Goal: Information Seeking & Learning: Learn about a topic

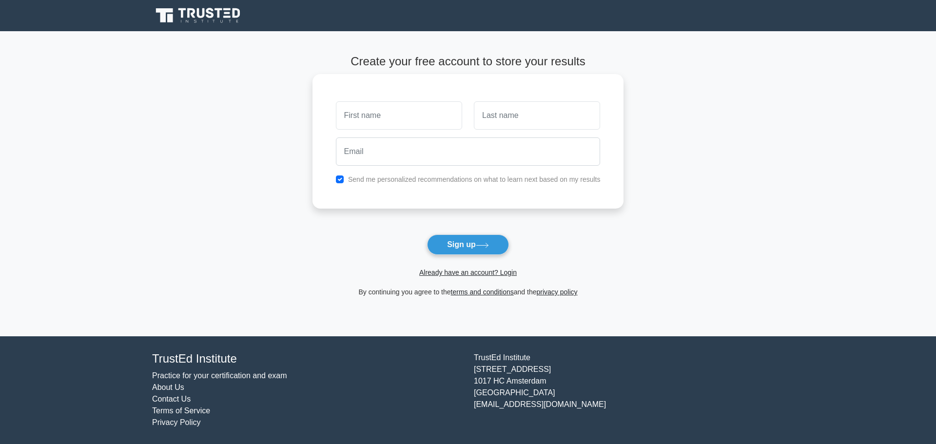
click at [403, 113] on input "text" at bounding box center [399, 115] width 126 height 28
click at [722, 179] on main "Create your free account to store your results Send me personalized recommendat…" at bounding box center [468, 183] width 936 height 305
click at [373, 116] on input "text" at bounding box center [399, 115] width 126 height 28
type input "GHADA"
click at [506, 115] on input "text" at bounding box center [537, 115] width 126 height 28
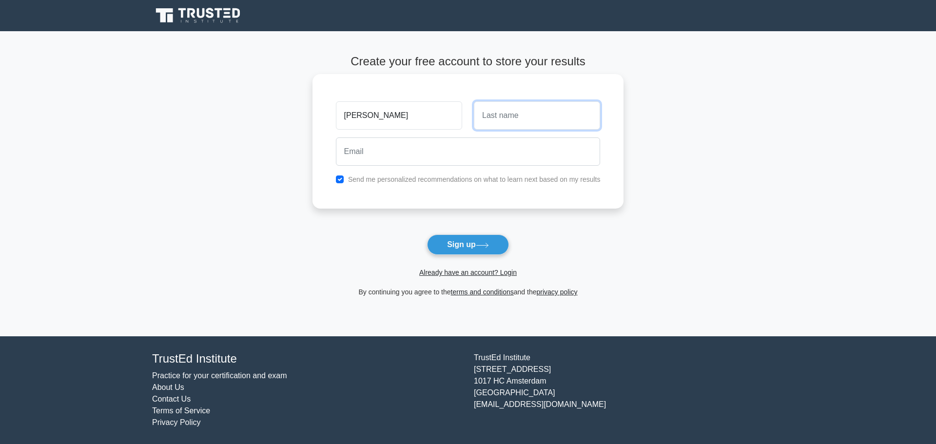
type input "ALBALUSHI"
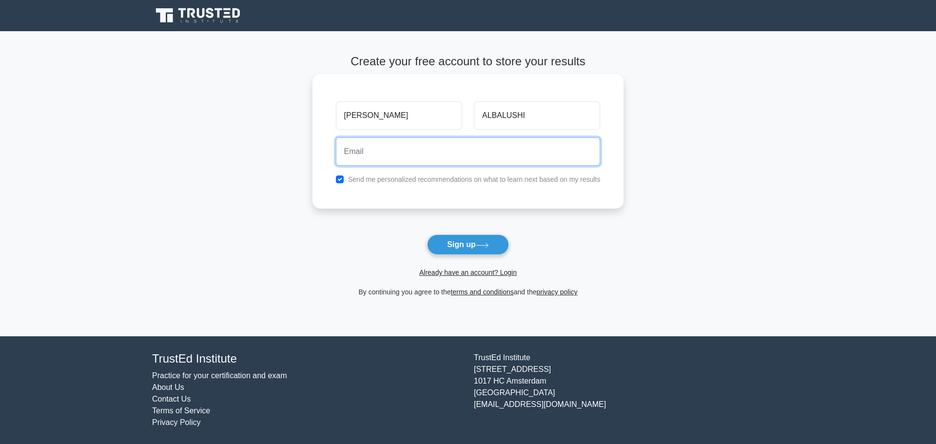
click at [420, 150] on input "email" at bounding box center [468, 151] width 265 height 28
type input "MBA1475@gulfcollege.edu.om"
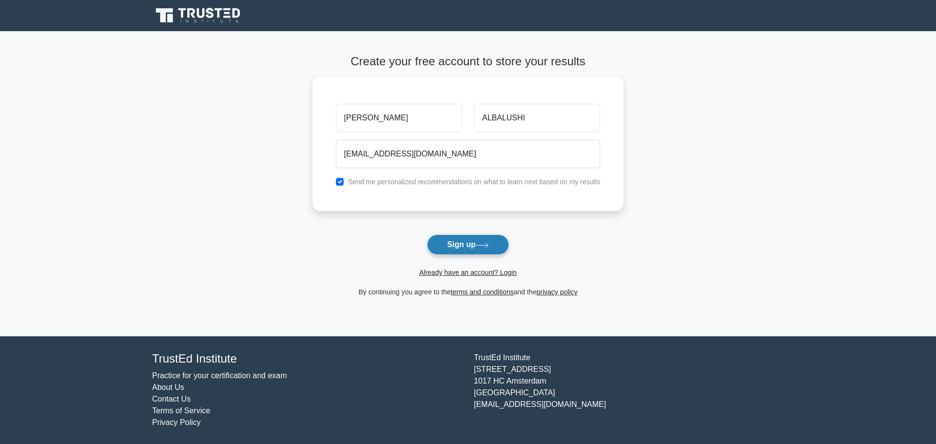
click at [464, 246] on button "Sign up" at bounding box center [468, 244] width 82 height 20
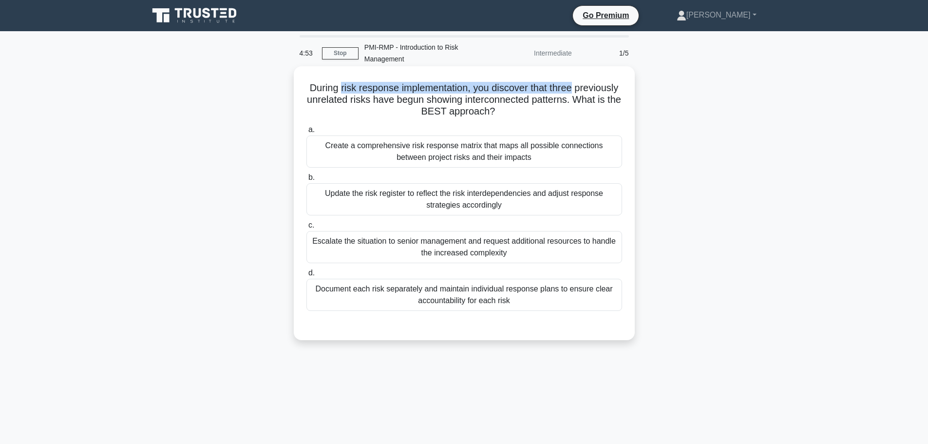
drag, startPoint x: 361, startPoint y: 90, endPoint x: 599, endPoint y: 92, distance: 238.3
click at [599, 92] on h5 "During risk response implementation, you discover that three previously unrelat…" at bounding box center [465, 100] width 318 height 36
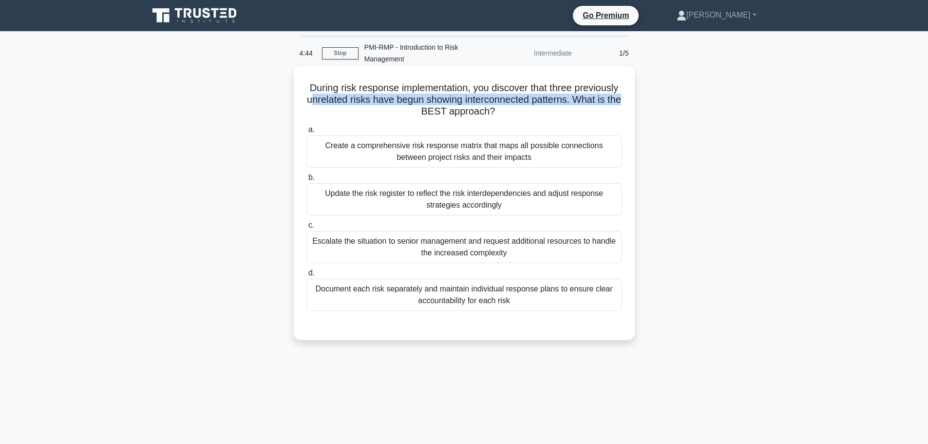
drag, startPoint x: 357, startPoint y: 97, endPoint x: 446, endPoint y: 111, distance: 90.8
click at [446, 111] on h5 "During risk response implementation, you discover that three previously unrelat…" at bounding box center [465, 100] width 318 height 36
click at [403, 152] on div "Create a comprehensive risk response matrix that maps all possible connections …" at bounding box center [465, 151] width 316 height 32
click at [307, 133] on input "a. Create a comprehensive risk response matrix that maps all possible connectio…" at bounding box center [307, 130] width 0 height 6
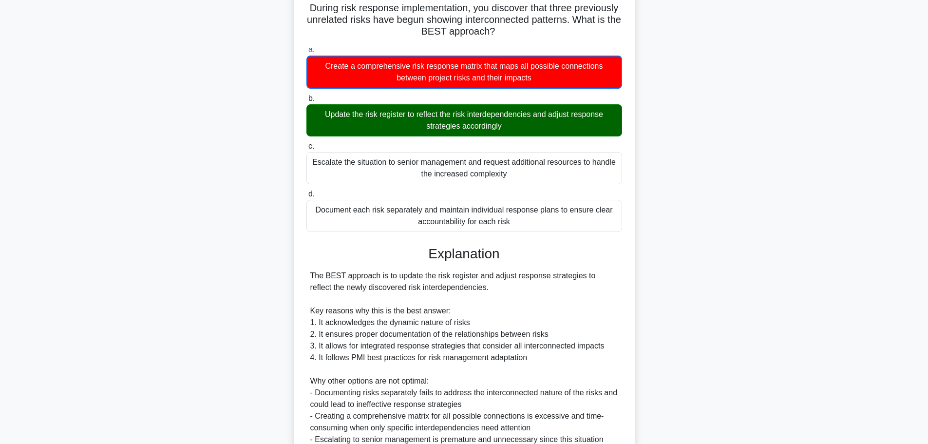
scroll to position [97, 0]
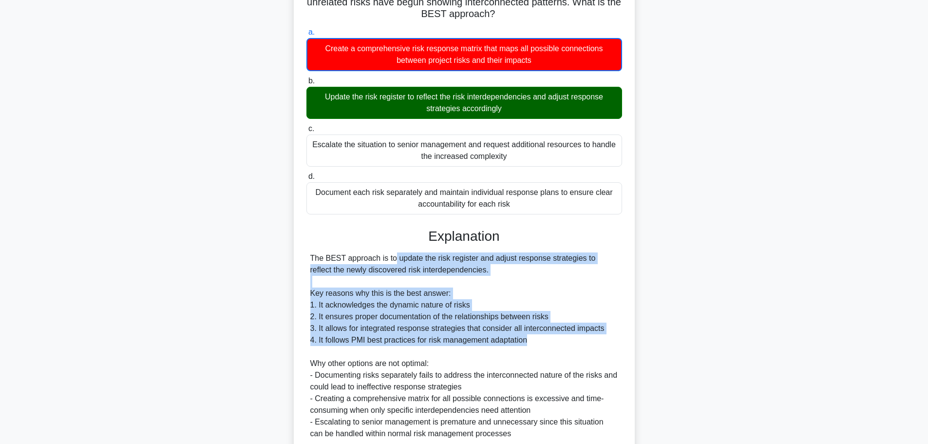
drag, startPoint x: 333, startPoint y: 262, endPoint x: 607, endPoint y: 340, distance: 284.9
click at [607, 340] on div "The BEST approach is to update the risk register and adjust response strategies…" at bounding box center [464, 345] width 308 height 187
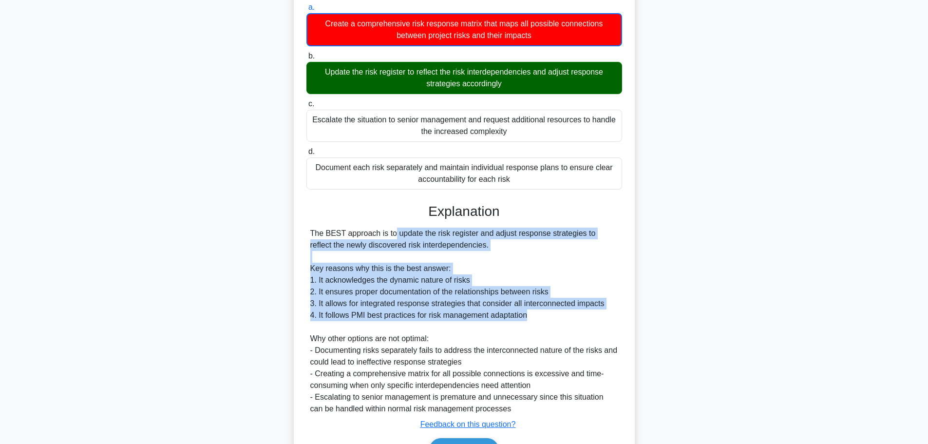
scroll to position [146, 0]
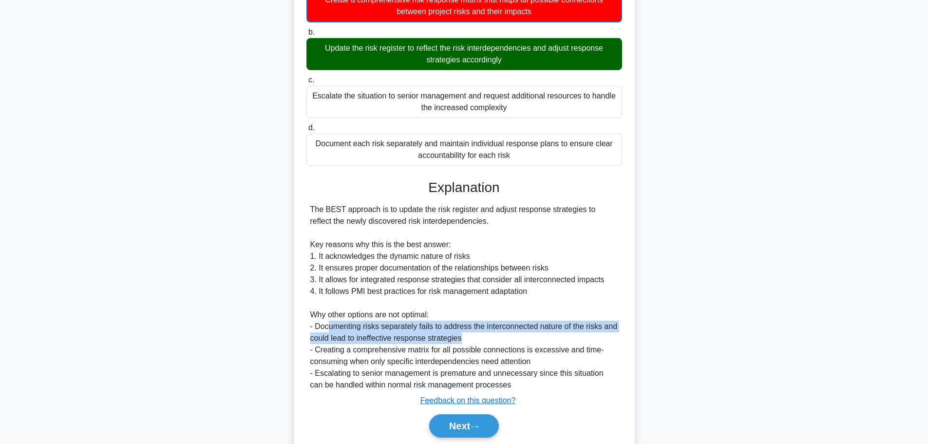
drag, startPoint x: 330, startPoint y: 328, endPoint x: 502, endPoint y: 337, distance: 171.8
click at [502, 337] on div "The BEST approach is to update the risk register and adjust response strategies…" at bounding box center [464, 297] width 308 height 187
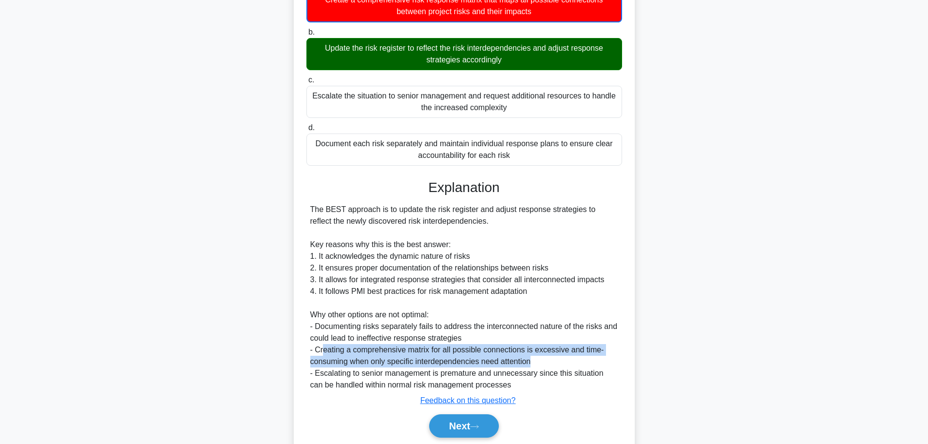
drag, startPoint x: 323, startPoint y: 352, endPoint x: 584, endPoint y: 360, distance: 261.3
click at [584, 360] on div "The BEST approach is to update the risk register and adjust response strategies…" at bounding box center [464, 297] width 308 height 187
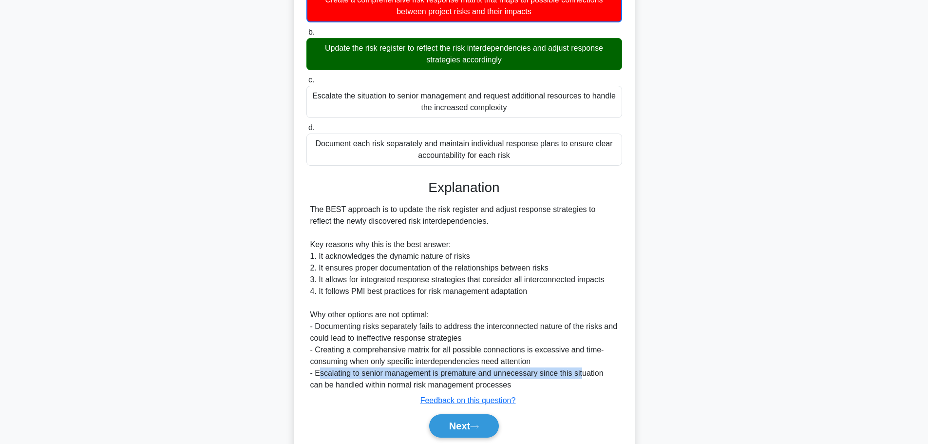
drag, startPoint x: 318, startPoint y: 374, endPoint x: 577, endPoint y: 377, distance: 259.8
click at [577, 377] on div "The BEST approach is to update the risk register and adjust response strategies…" at bounding box center [464, 297] width 308 height 187
click at [474, 420] on button "Next" at bounding box center [464, 425] width 70 height 23
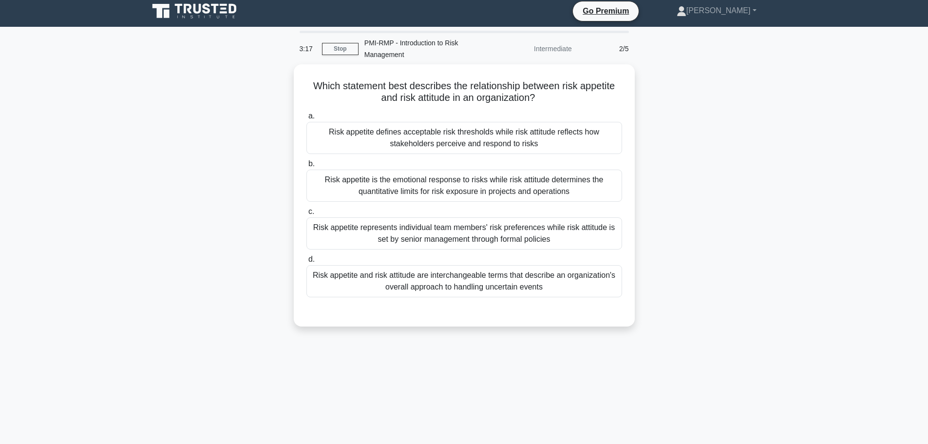
scroll to position [0, 0]
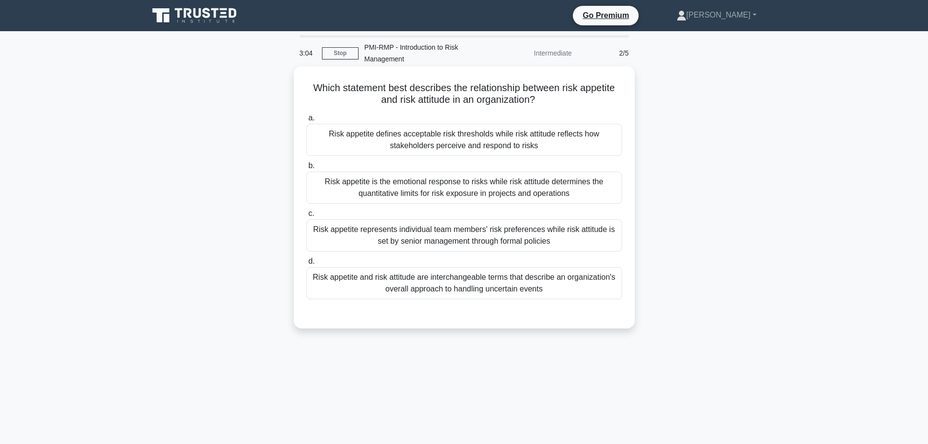
drag, startPoint x: 317, startPoint y: 87, endPoint x: 620, endPoint y: 126, distance: 305.1
click at [620, 126] on div "Which statement best describes the relationship between risk appetite and risk …" at bounding box center [464, 197] width 333 height 254
click at [409, 224] on div "Risk appetite represents individual team members' risk preferences while risk a…" at bounding box center [465, 235] width 316 height 32
click at [307, 217] on input "c. Risk appetite represents individual team members' risk preferences while ris…" at bounding box center [307, 214] width 0 height 6
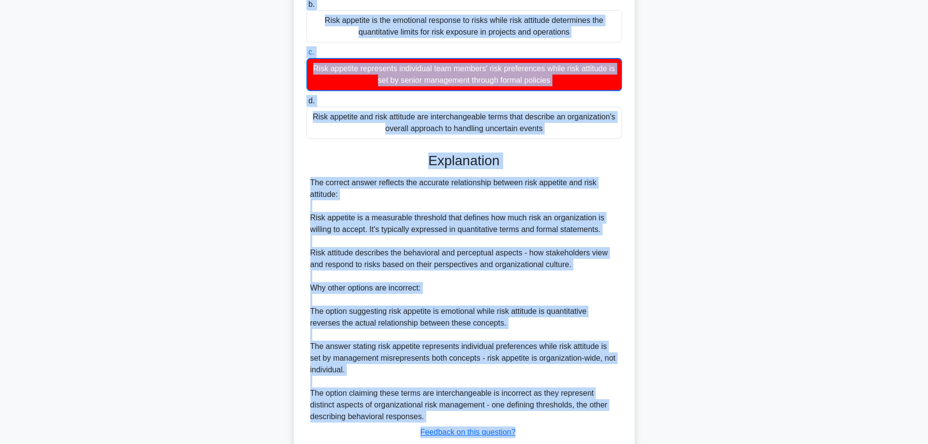
scroll to position [229, 0]
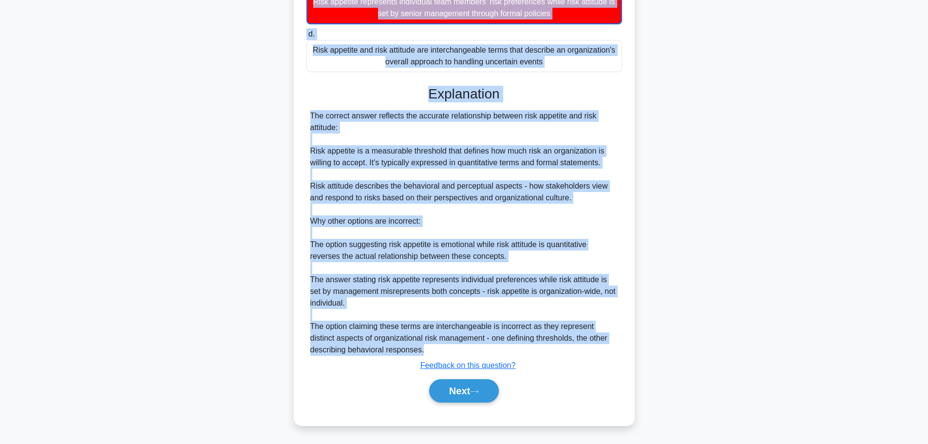
drag, startPoint x: 309, startPoint y: 89, endPoint x: 575, endPoint y: 346, distance: 369.1
click at [575, 346] on div "Which statement best describes the relationship between risk appetite and risk …" at bounding box center [464, 131] width 333 height 579
copy div "Which statement best describes the relationship between risk appetite and risk …"
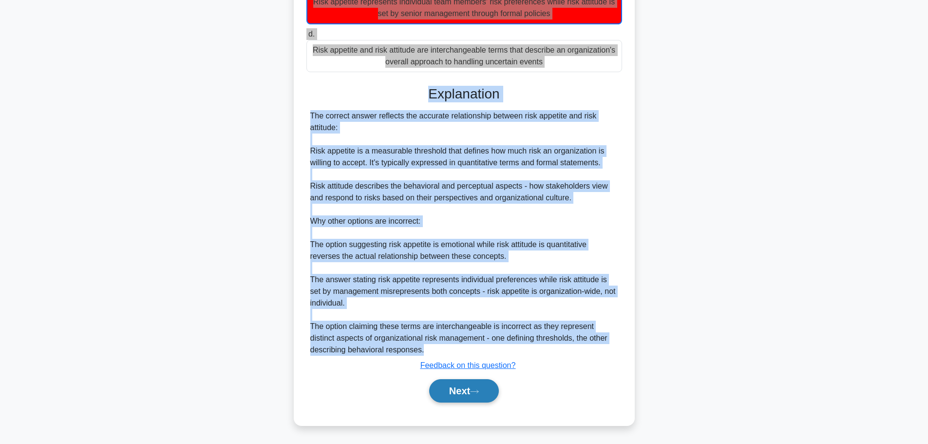
click at [474, 388] on button "Next" at bounding box center [464, 390] width 70 height 23
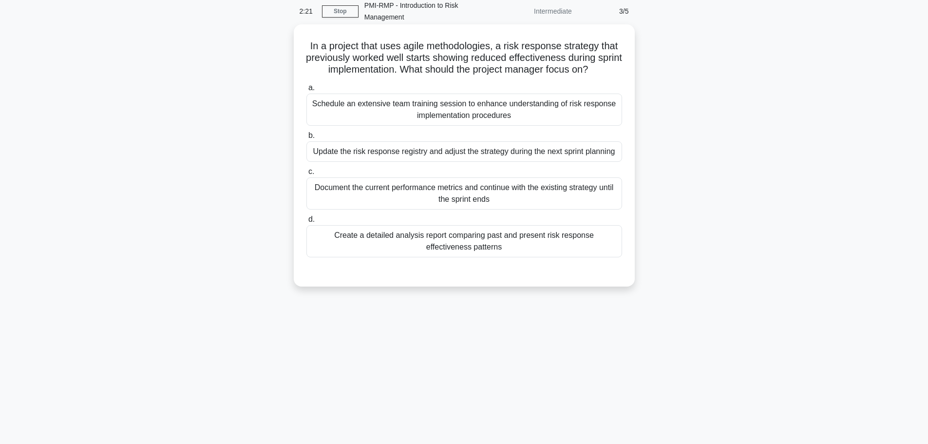
scroll to position [0, 0]
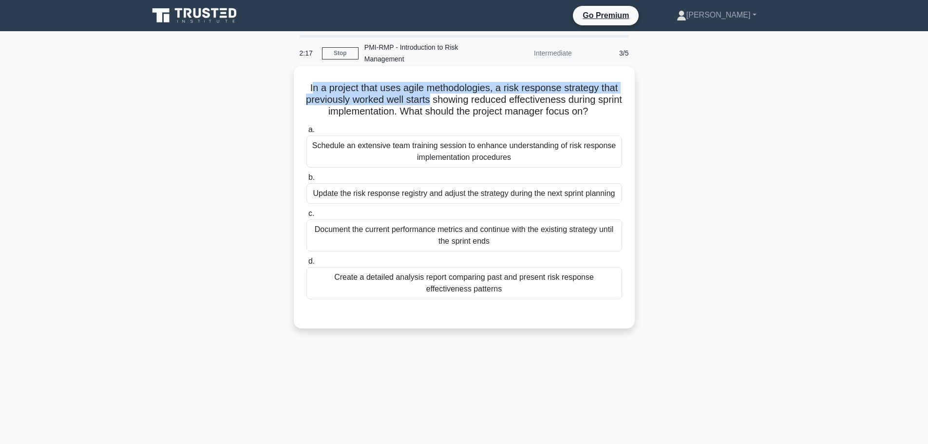
drag, startPoint x: 308, startPoint y: 87, endPoint x: 447, endPoint y: 99, distance: 139.5
click at [444, 99] on h5 "In a project that uses agile methodologies, a risk response strategy that previ…" at bounding box center [465, 100] width 318 height 36
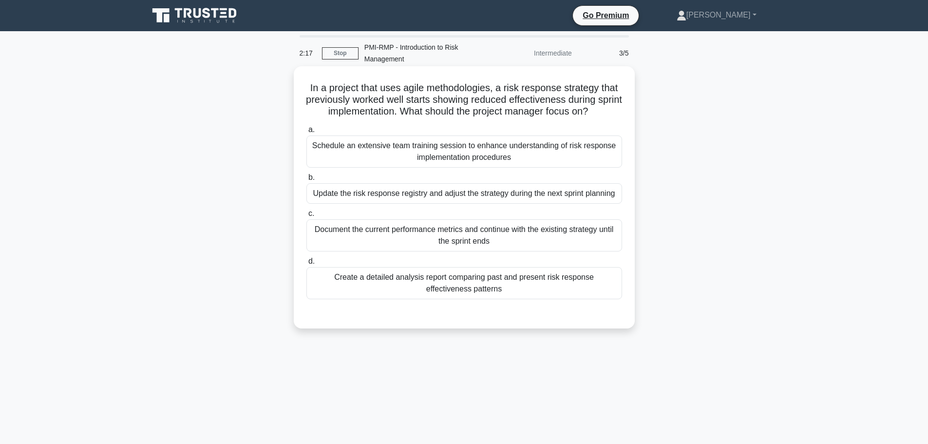
click at [450, 99] on h5 "In a project that uses agile methodologies, a risk response strategy that previ…" at bounding box center [465, 100] width 318 height 36
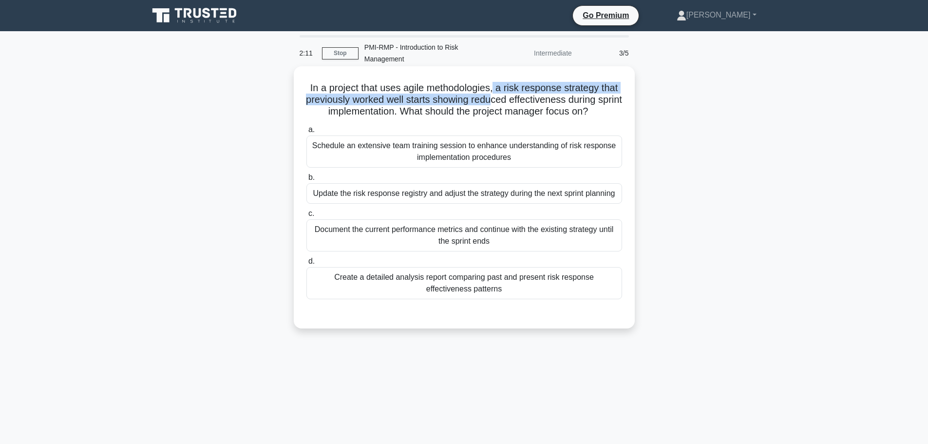
drag, startPoint x: 495, startPoint y: 87, endPoint x: 504, endPoint y: 95, distance: 12.1
click at [504, 95] on h5 "In a project that uses agile methodologies, a risk response strategy that previ…" at bounding box center [465, 100] width 318 height 36
drag, startPoint x: 529, startPoint y: 98, endPoint x: 632, endPoint y: 116, distance: 104.8
click at [632, 116] on div "In a project that uses agile methodologies, a risk response strategy that previ…" at bounding box center [464, 197] width 341 height 262
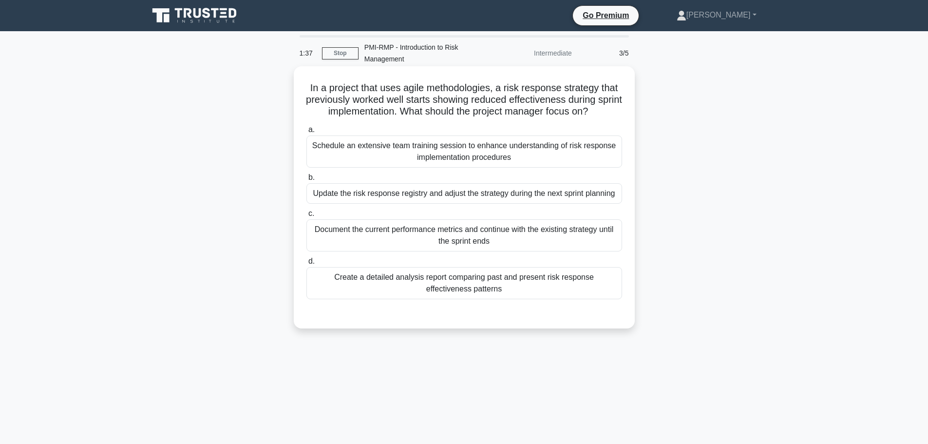
click at [450, 197] on div "Update the risk response registry and adjust the strategy during the next sprin…" at bounding box center [465, 193] width 316 height 20
click at [307, 181] on input "b. Update the risk response registry and adjust the strategy during the next sp…" at bounding box center [307, 177] width 0 height 6
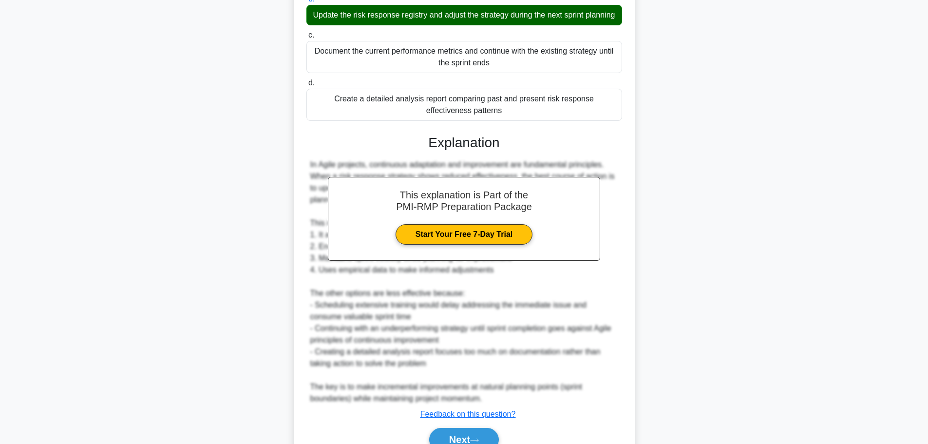
scroll to position [239, 0]
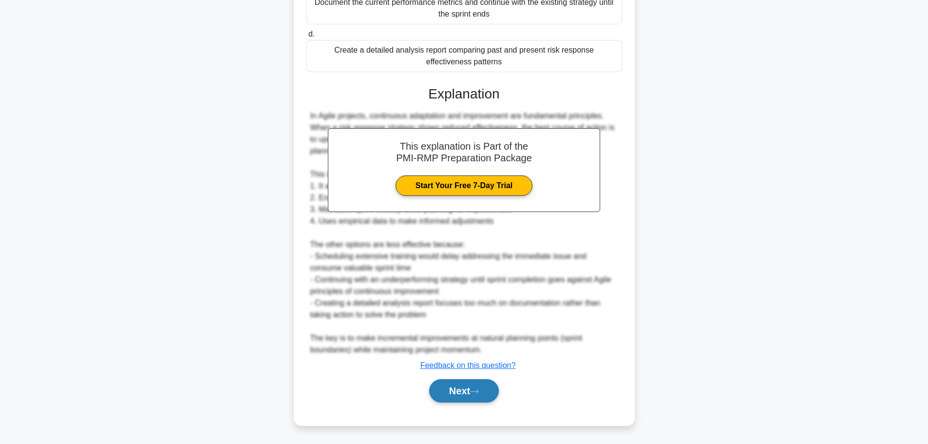
click at [462, 388] on button "Next" at bounding box center [464, 390] width 70 height 23
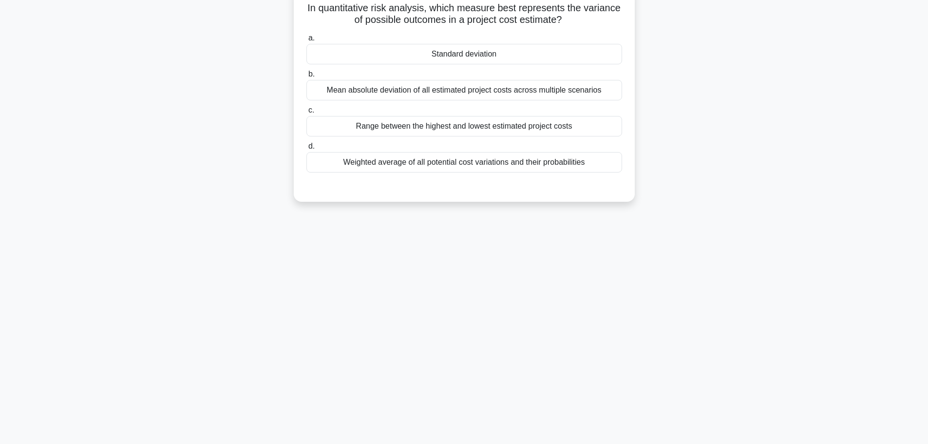
scroll to position [0, 0]
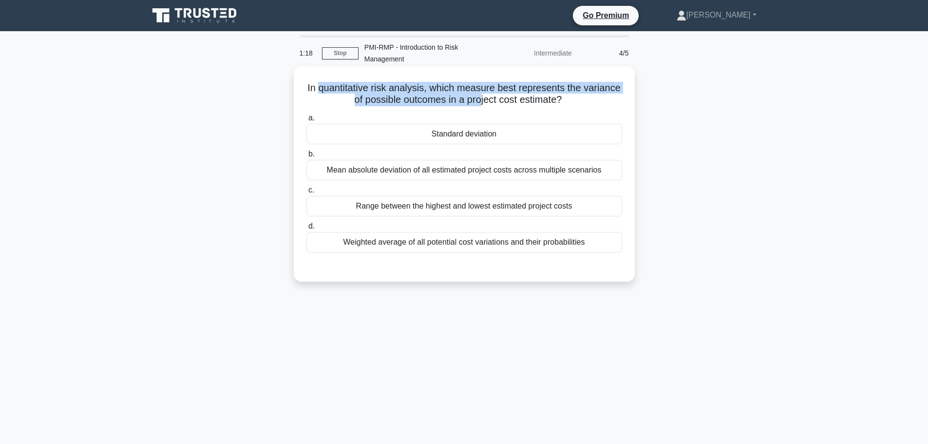
drag, startPoint x: 317, startPoint y: 86, endPoint x: 480, endPoint y: 98, distance: 163.2
click at [480, 98] on h5 "In quantitative risk analysis, which measure best represents the variance of po…" at bounding box center [465, 94] width 318 height 24
drag, startPoint x: 560, startPoint y: 106, endPoint x: 430, endPoint y: 91, distance: 130.9
click at [430, 91] on h5 "In quantitative risk analysis, which measure best represents the variance of po…" at bounding box center [465, 94] width 318 height 24
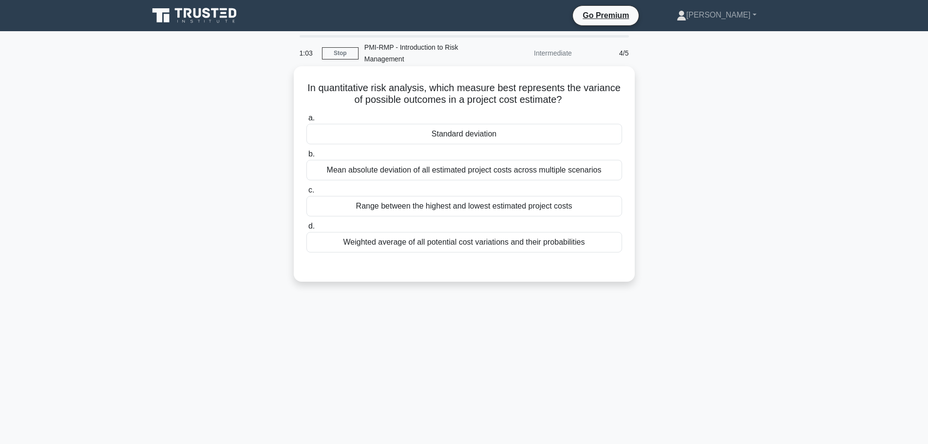
click at [455, 136] on div "Standard deviation" at bounding box center [465, 134] width 316 height 20
click at [307, 121] on input "a. Standard deviation" at bounding box center [307, 118] width 0 height 6
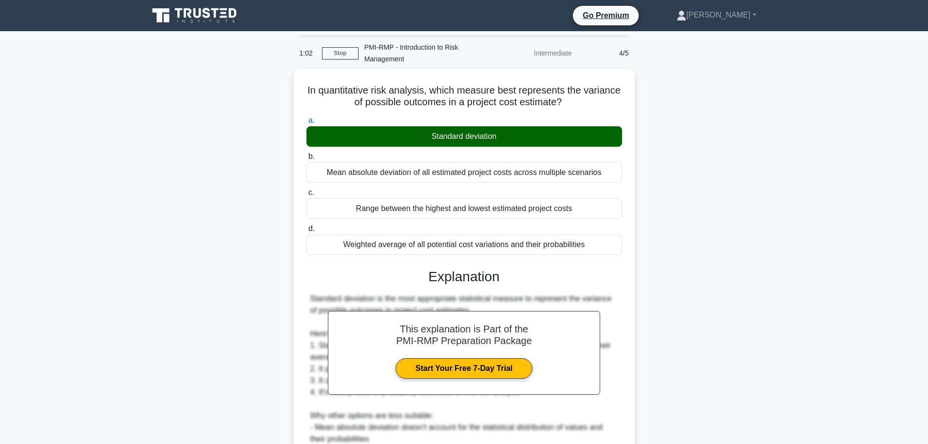
scroll to position [134, 0]
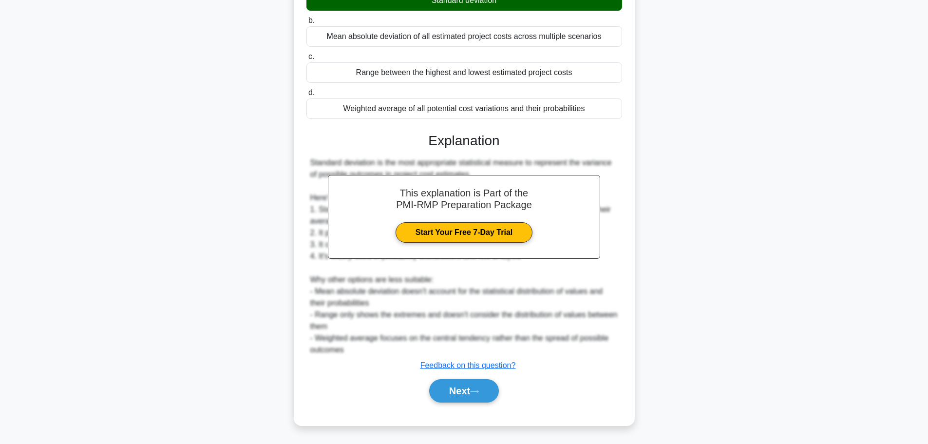
click at [449, 379] on div "Next" at bounding box center [465, 390] width 316 height 31
click at [452, 386] on button "Next" at bounding box center [464, 390] width 70 height 23
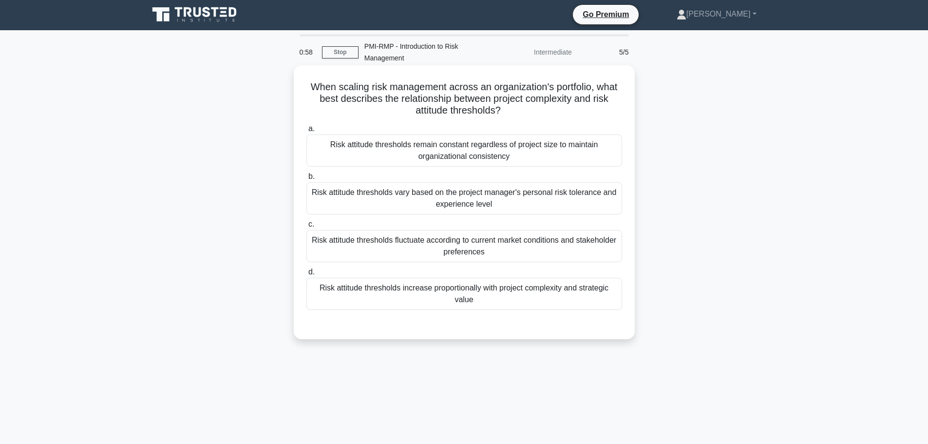
scroll to position [0, 0]
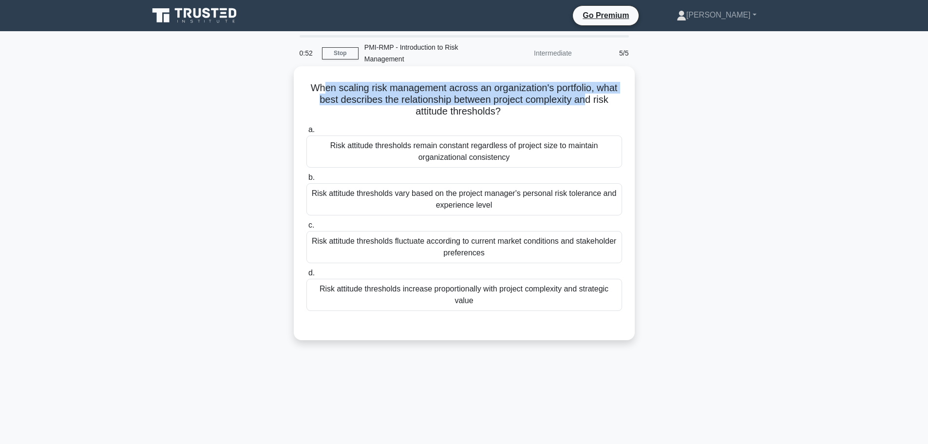
drag, startPoint x: 324, startPoint y: 88, endPoint x: 589, endPoint y: 99, distance: 265.3
click at [589, 99] on h5 "When scaling risk management across an organization's portfolio, what best desc…" at bounding box center [465, 100] width 318 height 36
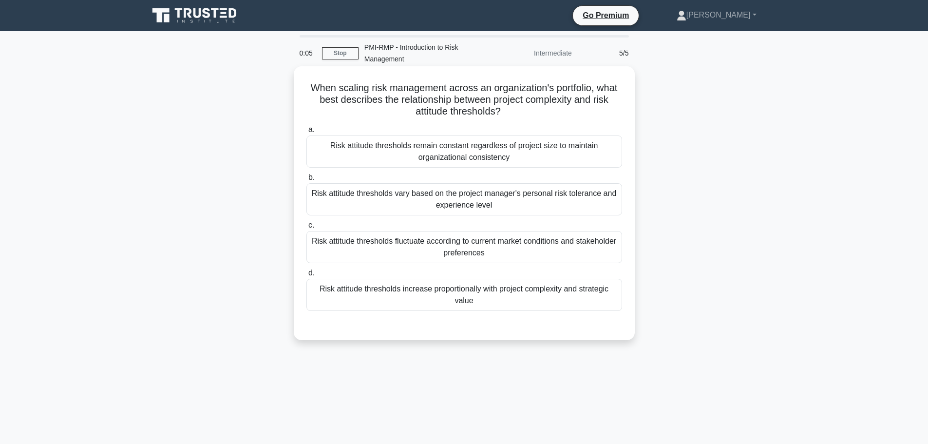
click at [484, 307] on div "Risk attitude thresholds increase proportionally with project complexity and st…" at bounding box center [465, 295] width 316 height 32
click at [307, 276] on input "d. Risk attitude thresholds increase proportionally with project complexity and…" at bounding box center [307, 273] width 0 height 6
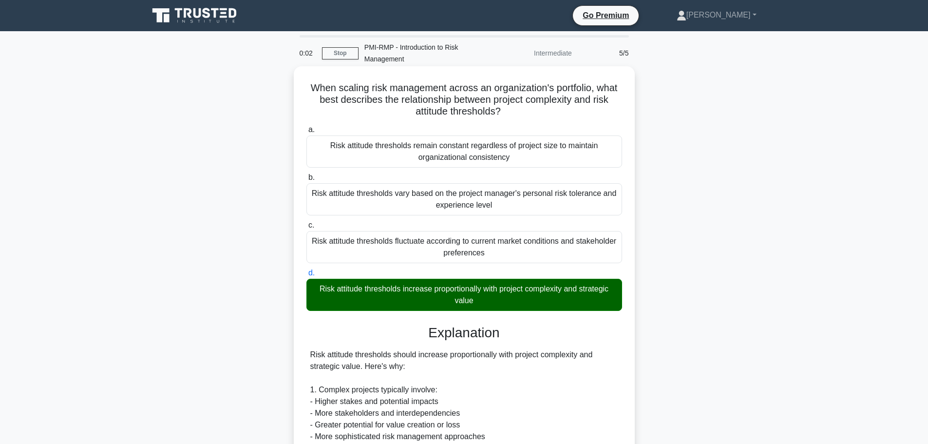
scroll to position [49, 0]
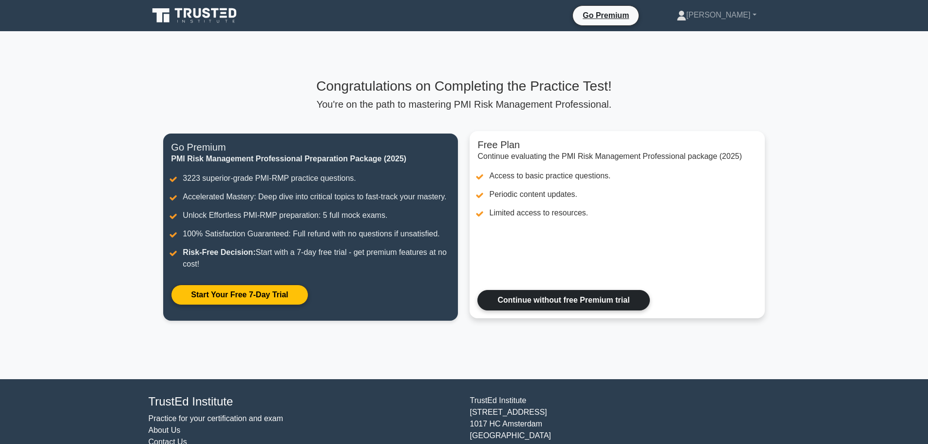
click at [548, 302] on link "Continue without free Premium trial" at bounding box center [564, 300] width 172 height 20
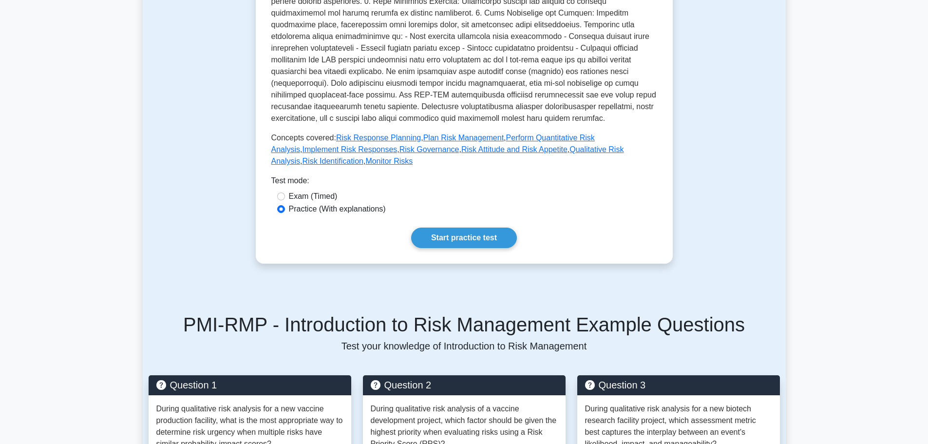
click at [303, 191] on label "Exam (Timed)" at bounding box center [313, 197] width 49 height 12
click at [285, 192] on input "Exam (Timed)" at bounding box center [281, 196] width 8 height 8
radio input "true"
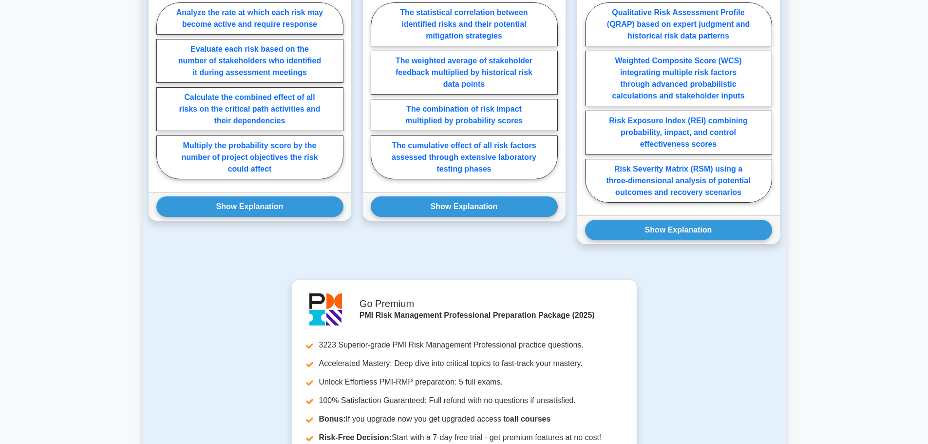
scroll to position [1023, 0]
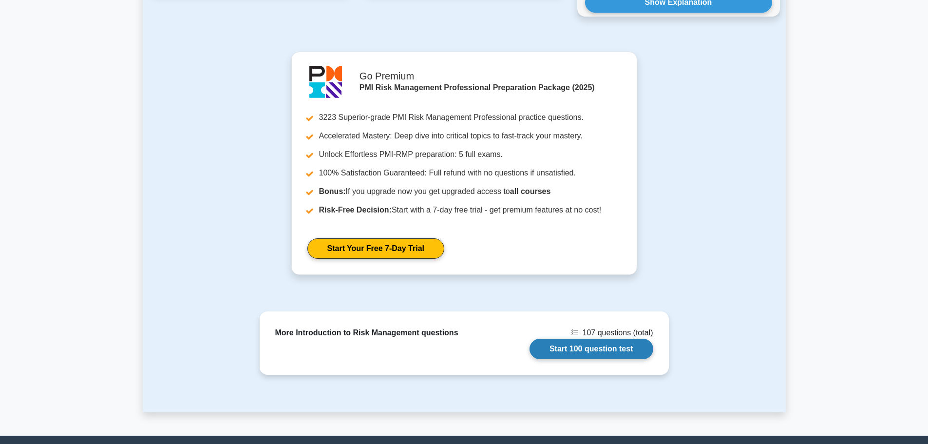
click at [569, 339] on link "Start 100 question test" at bounding box center [592, 349] width 124 height 20
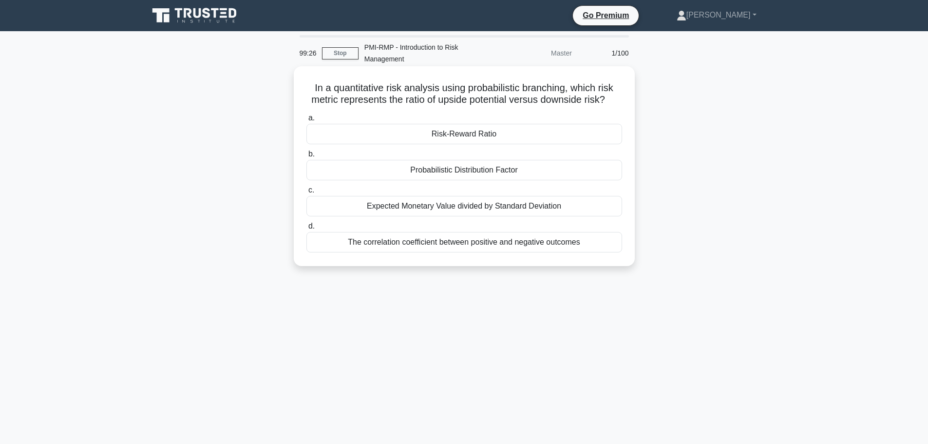
click at [463, 140] on div "Risk-Reward Ratio" at bounding box center [465, 134] width 316 height 20
click at [307, 121] on input "a. Risk-Reward Ratio" at bounding box center [307, 118] width 0 height 6
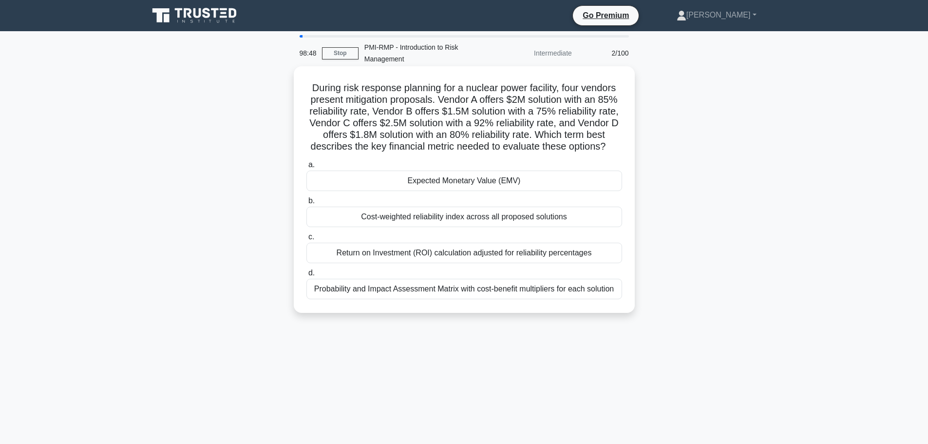
drag, startPoint x: 317, startPoint y: 99, endPoint x: 516, endPoint y: 161, distance: 207.8
click at [516, 153] on h5 "During risk response planning for a nuclear power facility, four vendors presen…" at bounding box center [465, 117] width 318 height 71
click at [517, 227] on div "Cost-weighted reliability index across all proposed solutions" at bounding box center [465, 217] width 316 height 20
click at [307, 204] on input "b. Cost-weighted reliability index across all proposed solutions" at bounding box center [307, 201] width 0 height 6
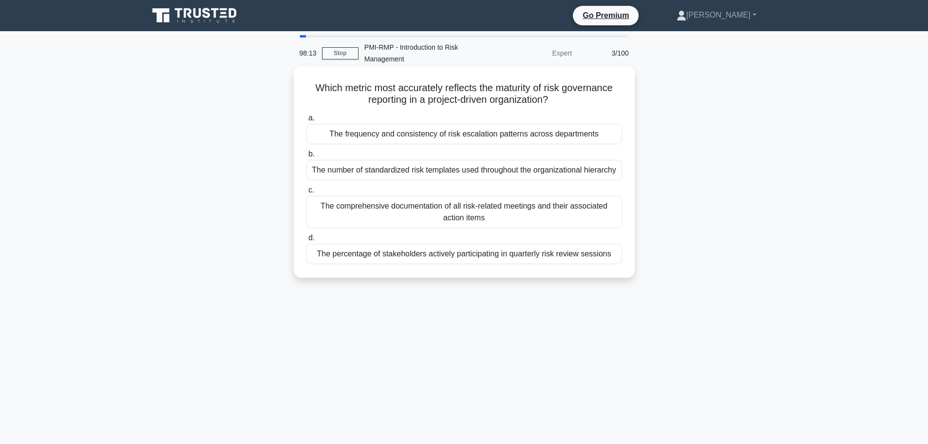
drag, startPoint x: 335, startPoint y: 90, endPoint x: 563, endPoint y: 97, distance: 227.7
click at [563, 97] on h5 "Which metric most accurately reflects the maturity of risk governance reporting…" at bounding box center [465, 94] width 318 height 24
click at [397, 256] on div "The percentage of stakeholders actively participating in quarterly risk review …" at bounding box center [465, 254] width 316 height 20
click at [307, 241] on input "d. The percentage of stakeholders actively participating in quarterly risk revi…" at bounding box center [307, 238] width 0 height 6
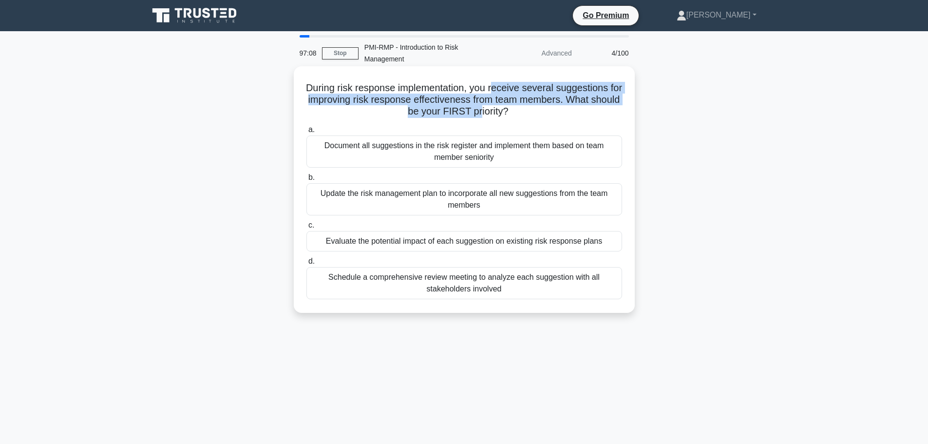
drag, startPoint x: 501, startPoint y: 89, endPoint x: 496, endPoint y: 114, distance: 24.8
click at [496, 114] on h5 "During risk response implementation, you receive several suggestions for improv…" at bounding box center [465, 100] width 318 height 36
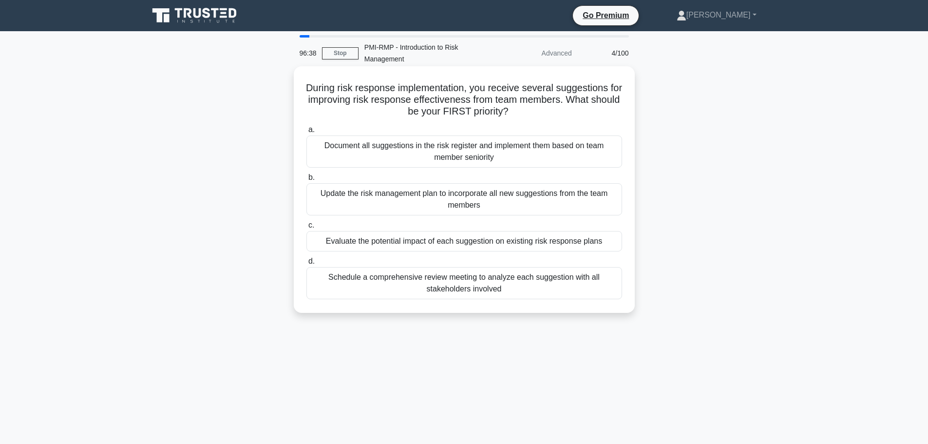
click at [518, 242] on div "Evaluate the potential impact of each suggestion on existing risk response plans" at bounding box center [465, 241] width 316 height 20
click at [307, 229] on input "c. Evaluate the potential impact of each suggestion on existing risk response p…" at bounding box center [307, 225] width 0 height 6
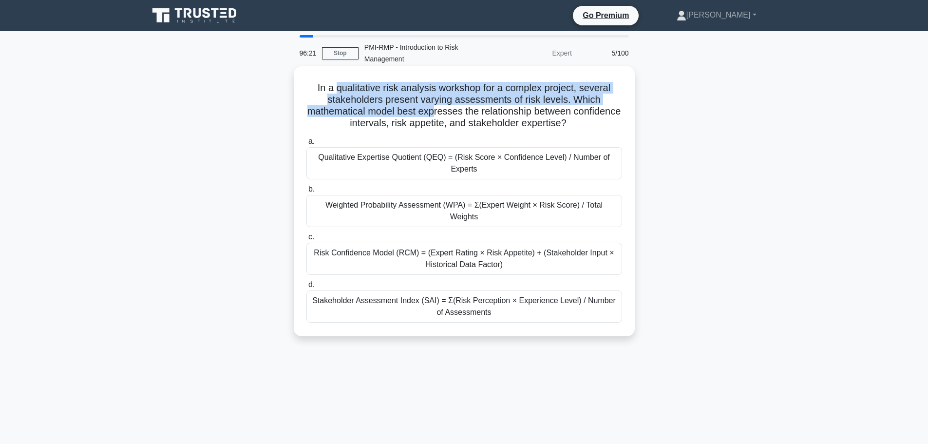
drag, startPoint x: 333, startPoint y: 92, endPoint x: 459, endPoint y: 112, distance: 126.8
click at [459, 112] on h5 "In a qualitative risk analysis workshop for a complex project, several stakehol…" at bounding box center [465, 106] width 318 height 48
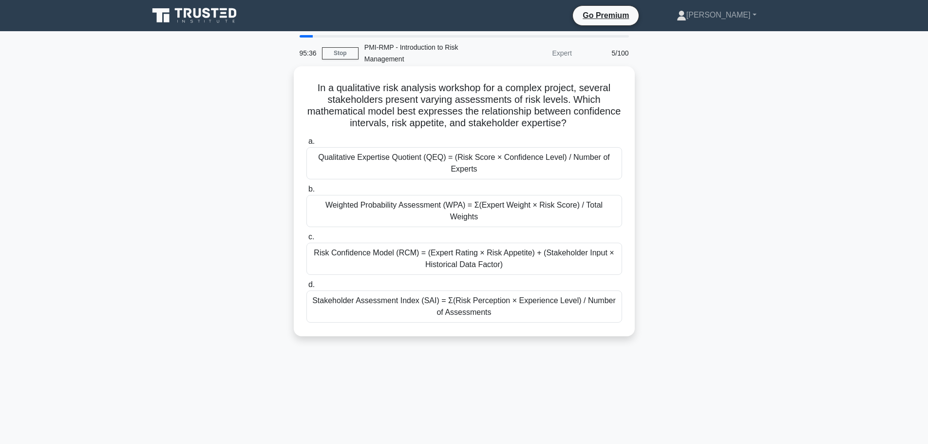
click at [345, 169] on div "Qualitative Expertise Quotient (QEQ) = (Risk Score × Confidence Level) / Number…" at bounding box center [465, 163] width 316 height 32
click at [307, 145] on input "a. Qualitative Expertise Quotient (QEQ) = (Risk Score × Confidence Level) / Num…" at bounding box center [307, 141] width 0 height 6
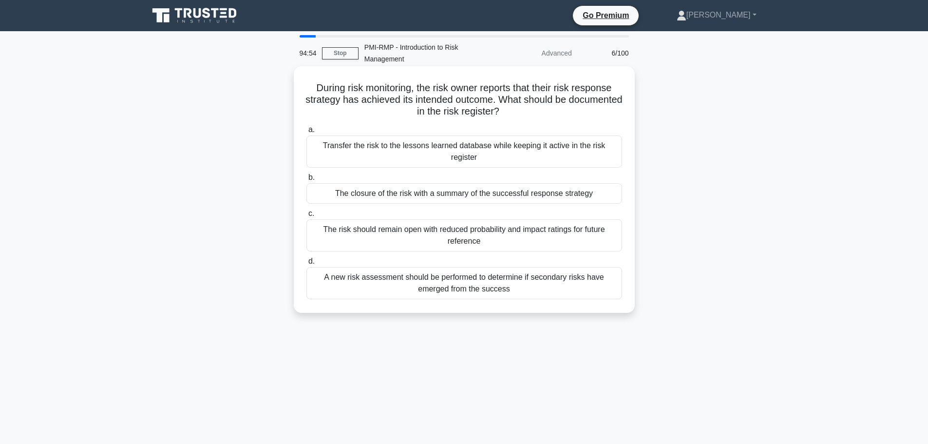
click at [368, 147] on div "Transfer the risk to the lessons learned database while keeping it active in th…" at bounding box center [465, 151] width 316 height 32
click at [307, 133] on input "a. Transfer the risk to the lessons learned database while keeping it active in…" at bounding box center [307, 130] width 0 height 6
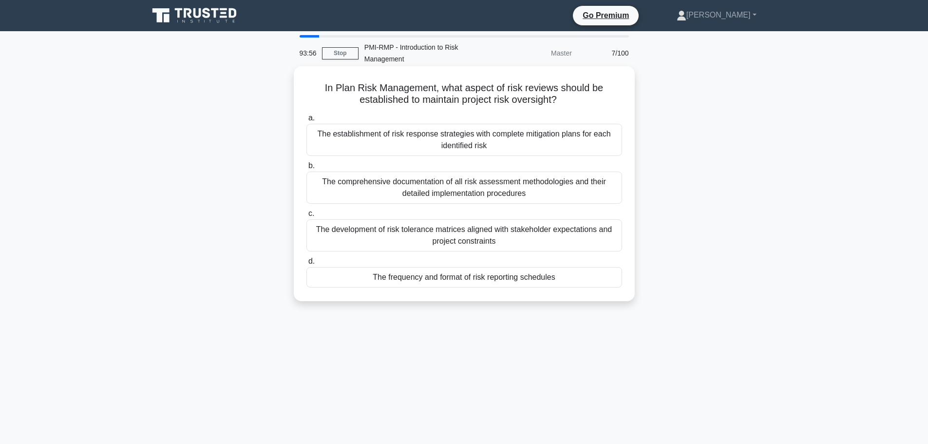
click at [389, 192] on div "The comprehensive documentation of all risk assessment methodologies and their …" at bounding box center [465, 188] width 316 height 32
click at [307, 169] on input "b. The comprehensive documentation of all risk assessment methodologies and the…" at bounding box center [307, 166] width 0 height 6
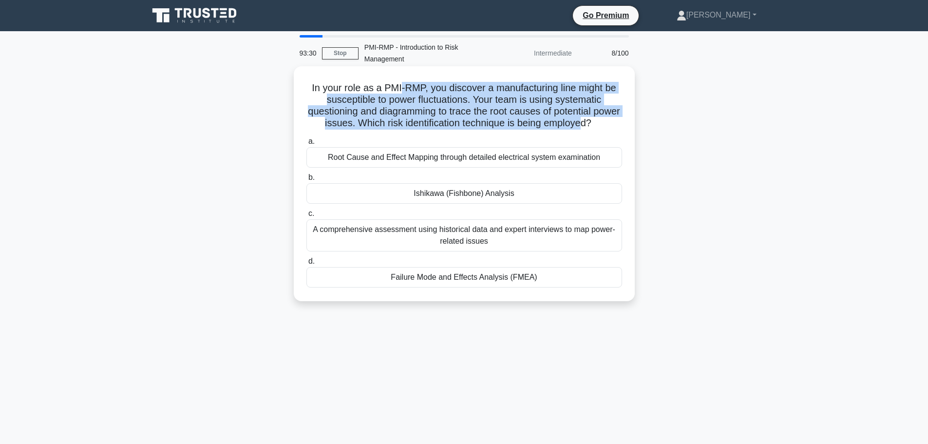
drag, startPoint x: 401, startPoint y: 86, endPoint x: 609, endPoint y: 119, distance: 210.6
click at [609, 119] on h5 "In your role as a PMI-RMP, you discover a manufacturing line might be susceptib…" at bounding box center [465, 106] width 318 height 48
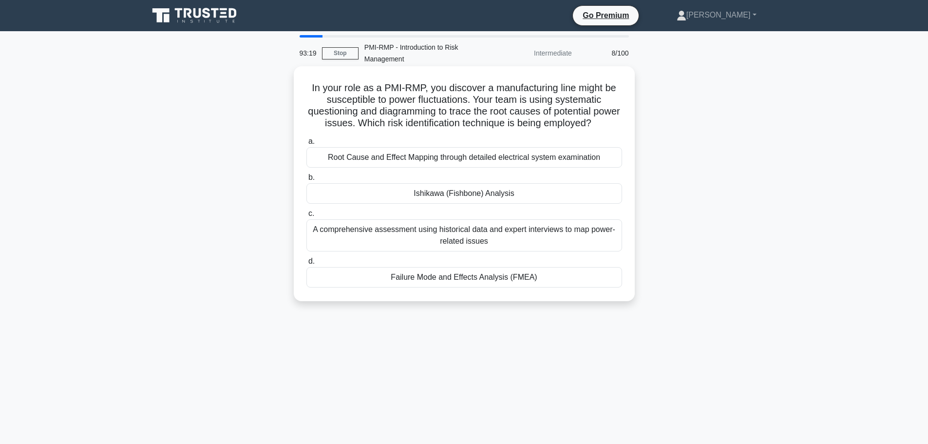
click at [339, 168] on div "Root Cause and Effect Mapping through detailed electrical system examination" at bounding box center [465, 157] width 316 height 20
click at [307, 145] on input "a. Root Cause and Effect Mapping through detailed electrical system examination" at bounding box center [307, 141] width 0 height 6
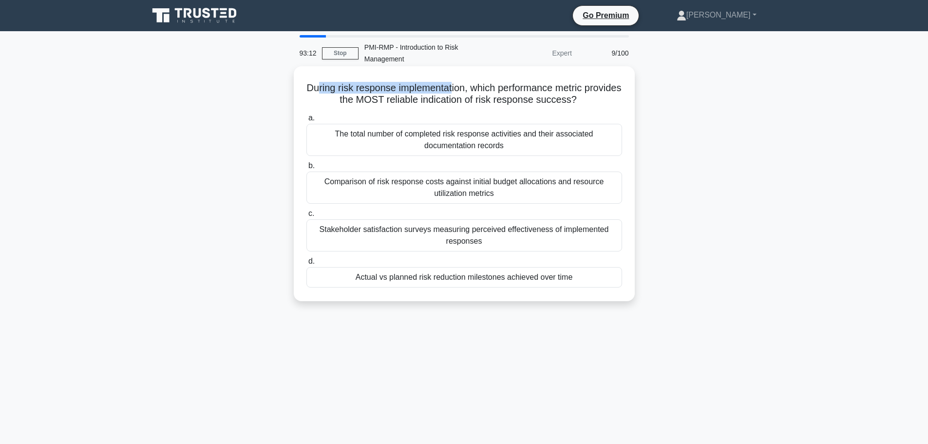
drag, startPoint x: 332, startPoint y: 91, endPoint x: 473, endPoint y: 94, distance: 140.4
click at [473, 94] on h5 "During risk response implementation, which performance metric provides the MOST…" at bounding box center [465, 94] width 318 height 24
drag, startPoint x: 514, startPoint y: 89, endPoint x: 598, endPoint y: 104, distance: 86.0
click at [598, 104] on h5 "During risk response implementation, which performance metric provides the MOST…" at bounding box center [465, 94] width 318 height 24
click at [419, 230] on div "Stakeholder satisfaction surveys measuring perceived effectiveness of implement…" at bounding box center [465, 235] width 316 height 32
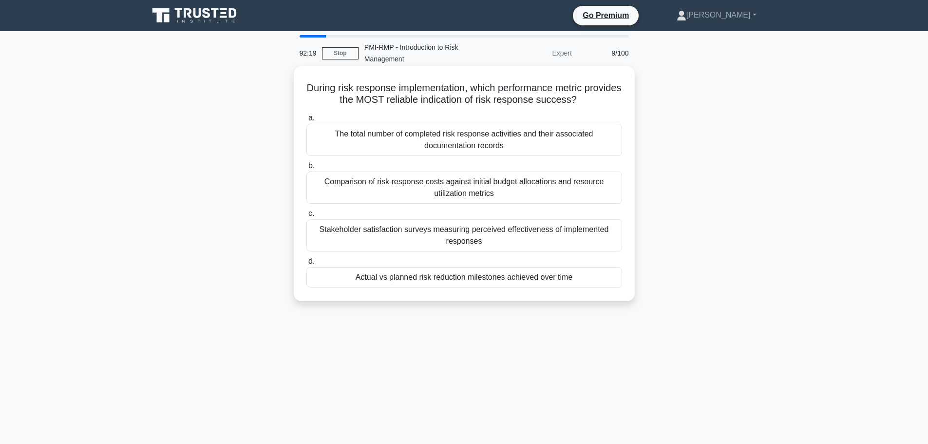
click at [307, 217] on input "c. Stakeholder satisfaction surveys measuring perceived effectiveness of implem…" at bounding box center [307, 214] width 0 height 6
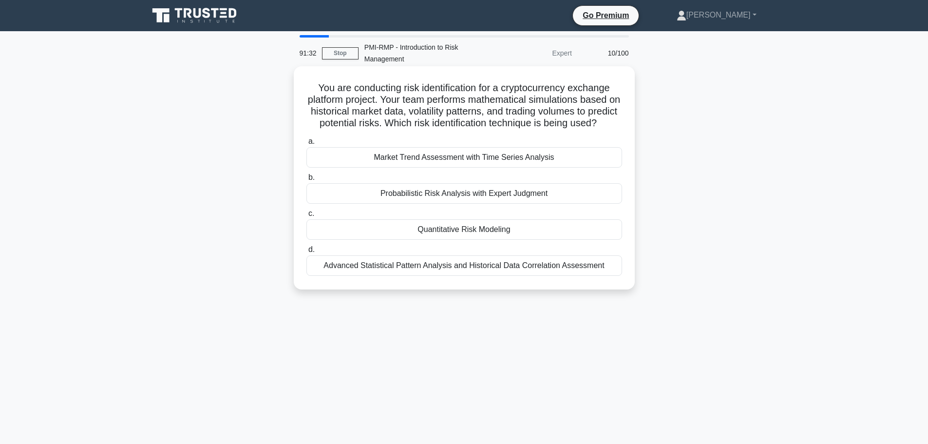
click at [416, 168] on div "Market Trend Assessment with Time Series Analysis" at bounding box center [465, 157] width 316 height 20
click at [307, 145] on input "a. Market Trend Assessment with Time Series Analysis" at bounding box center [307, 141] width 0 height 6
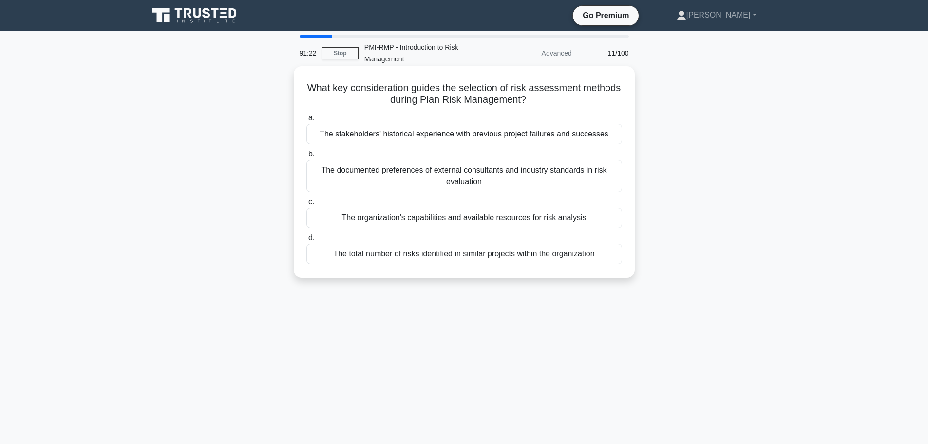
drag, startPoint x: 368, startPoint y: 86, endPoint x: 604, endPoint y: 102, distance: 235.9
click at [604, 102] on h5 "What key consideration guides the selection of risk assessment methods during P…" at bounding box center [465, 94] width 318 height 24
click at [396, 254] on div "The total number of risks identified in similar projects within the organization" at bounding box center [465, 254] width 316 height 20
click at [307, 241] on input "d. The total number of risks identified in similar projects within the organiza…" at bounding box center [307, 238] width 0 height 6
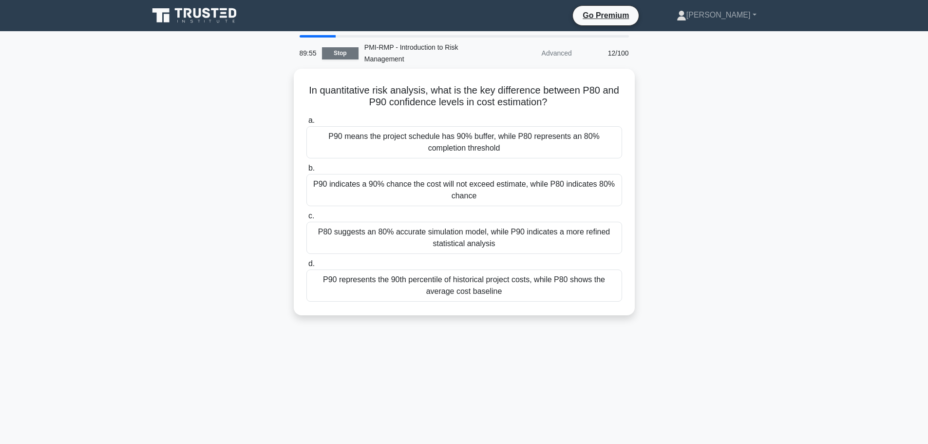
click at [348, 56] on link "Stop" at bounding box center [340, 53] width 37 height 12
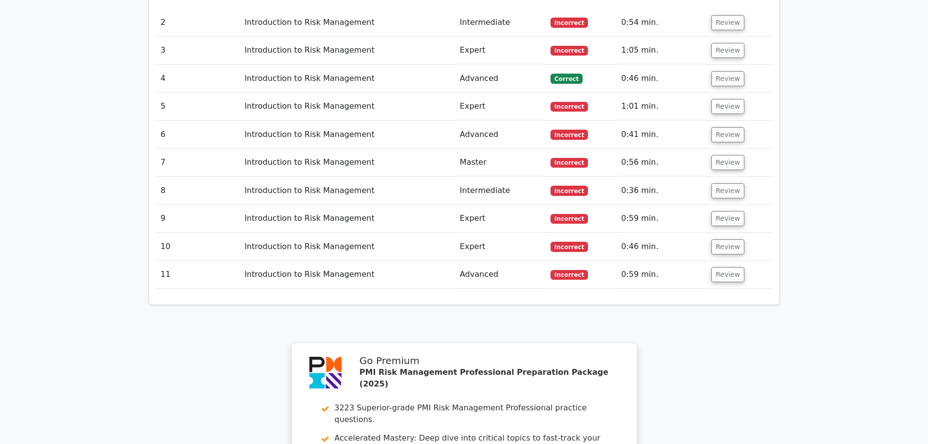
scroll to position [1267, 0]
drag, startPoint x: 397, startPoint y: 235, endPoint x: 446, endPoint y: 230, distance: 49.9
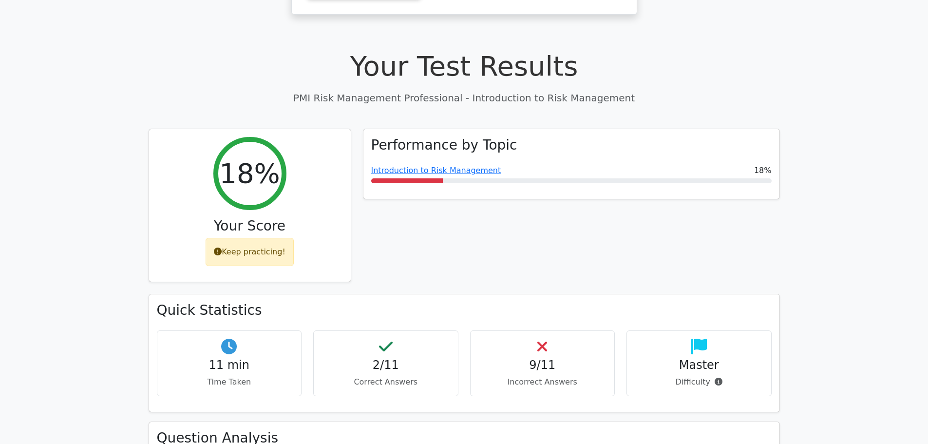
scroll to position [195, 0]
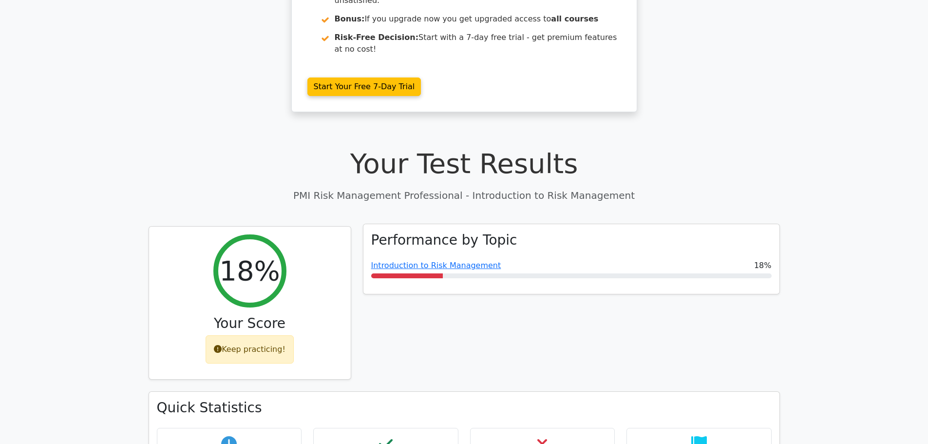
click at [470, 224] on div "Performance by Topic Introduction to Risk Management 18%" at bounding box center [572, 259] width 416 height 70
click at [463, 261] on link "Introduction to Risk Management" at bounding box center [436, 265] width 130 height 9
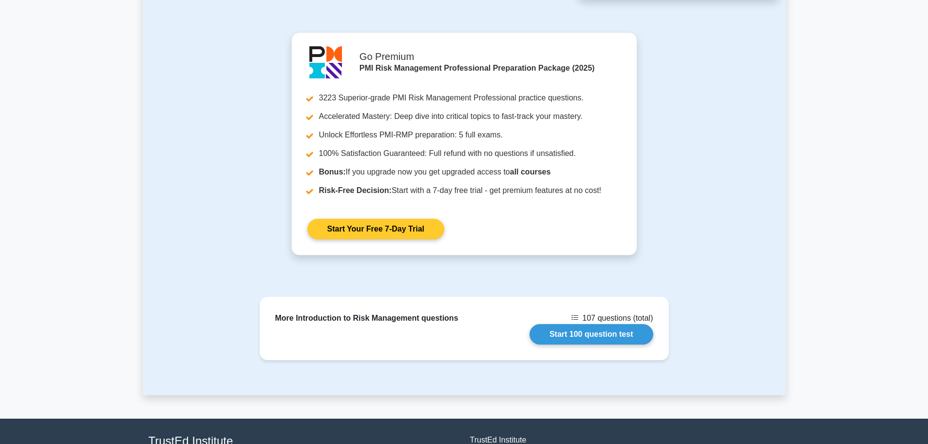
scroll to position [1023, 0]
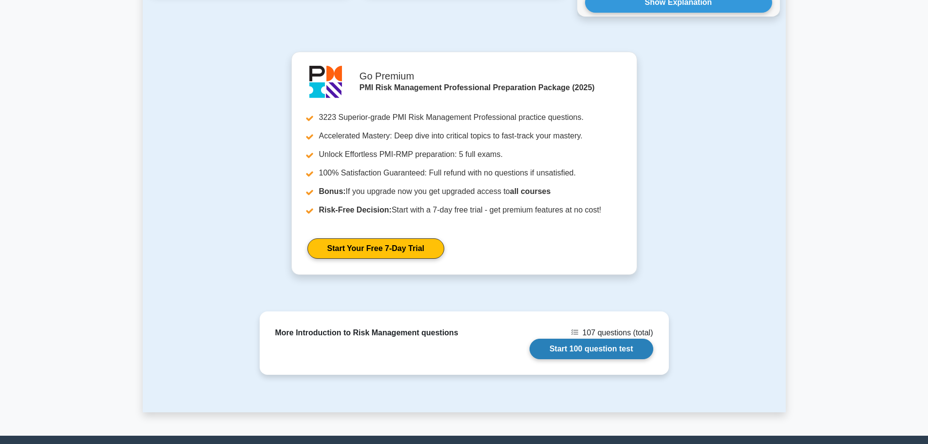
click at [606, 339] on link "Start 100 question test" at bounding box center [592, 349] width 124 height 20
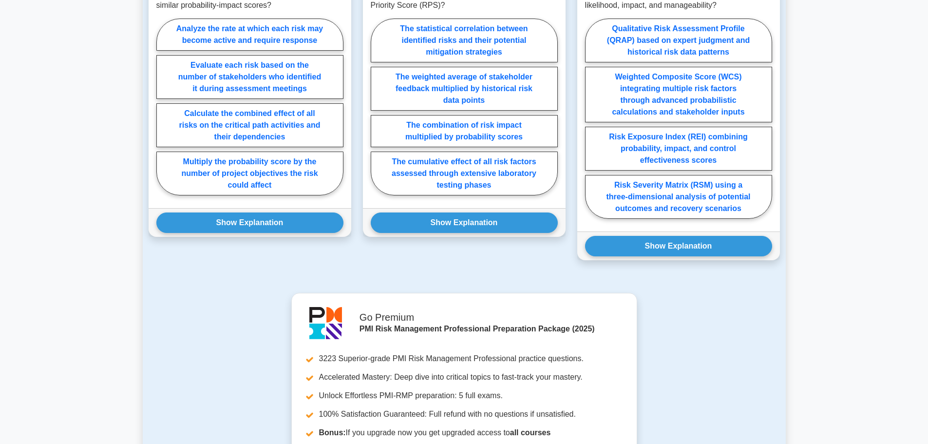
scroll to position [731, 0]
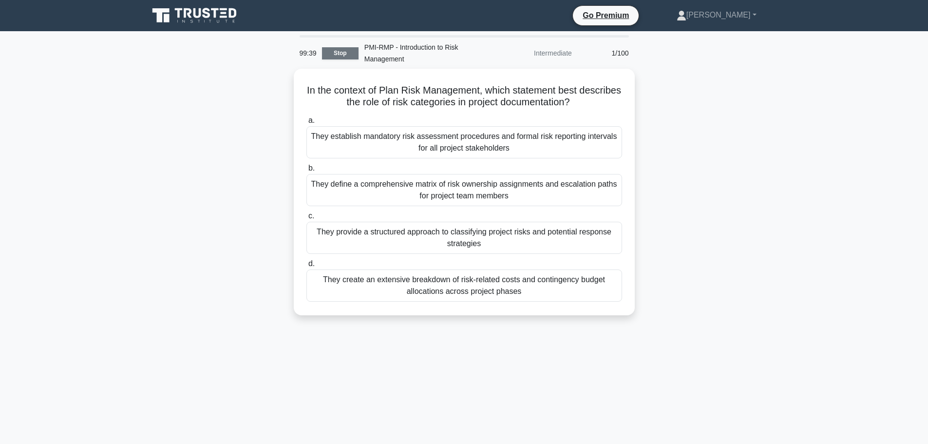
click at [343, 55] on link "Stop" at bounding box center [340, 53] width 37 height 12
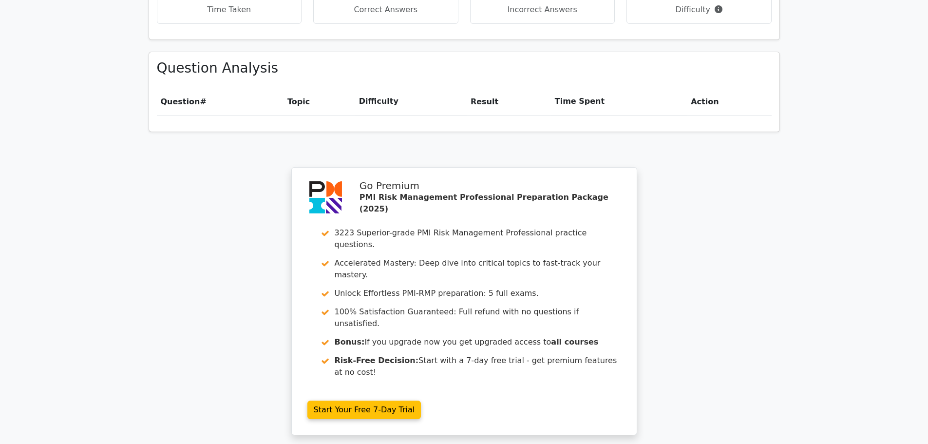
scroll to position [731, 0]
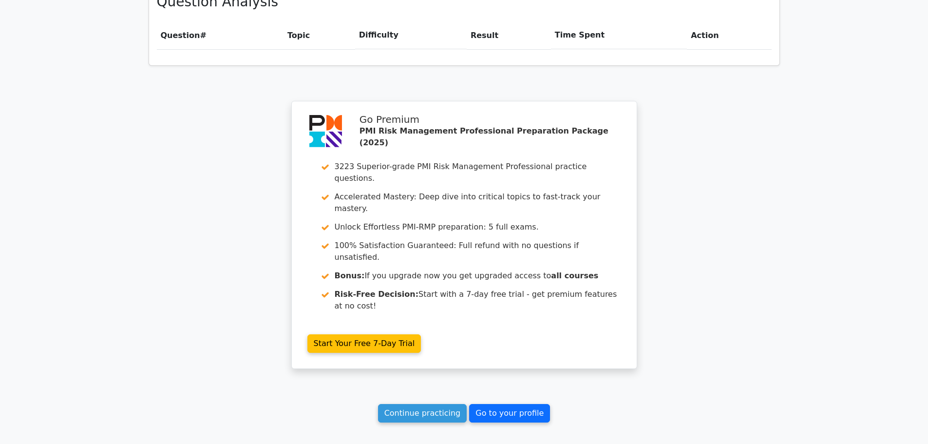
click at [493, 404] on link "Go to your profile" at bounding box center [509, 413] width 81 height 19
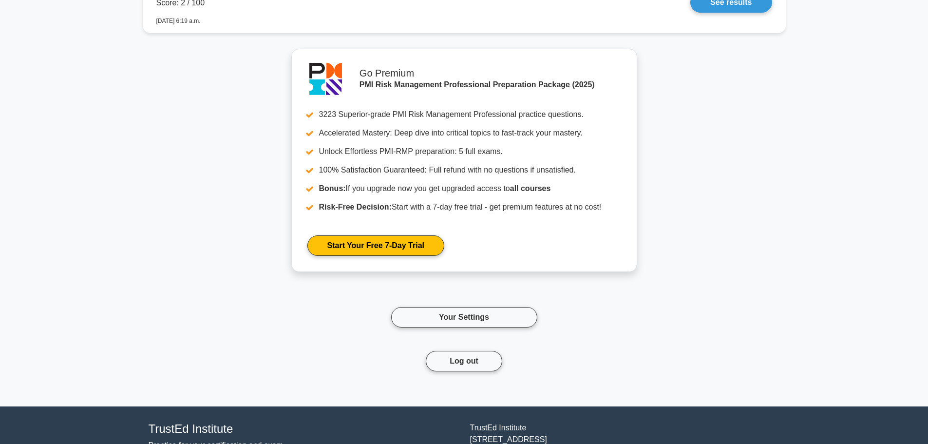
scroll to position [1052, 0]
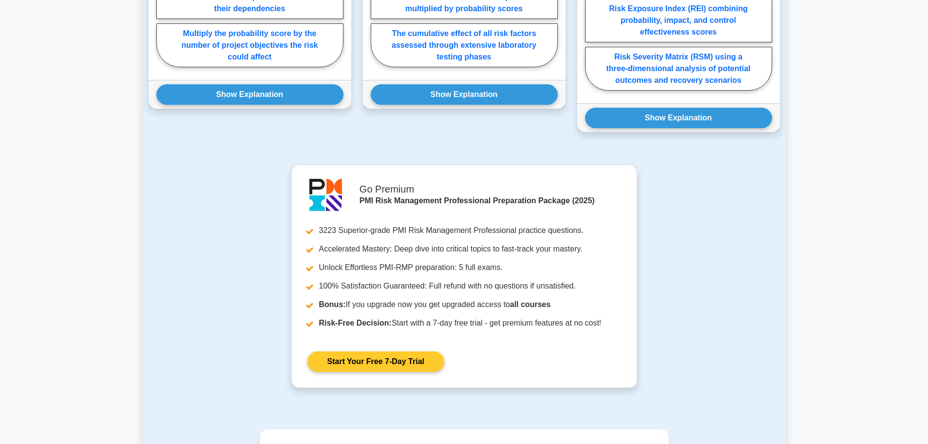
scroll to position [1111, 0]
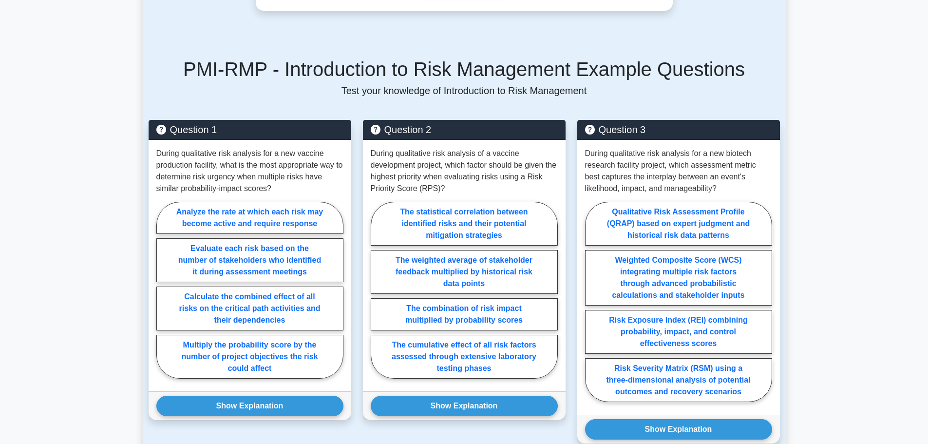
scroll to position [731, 0]
